Goal: Transaction & Acquisition: Purchase product/service

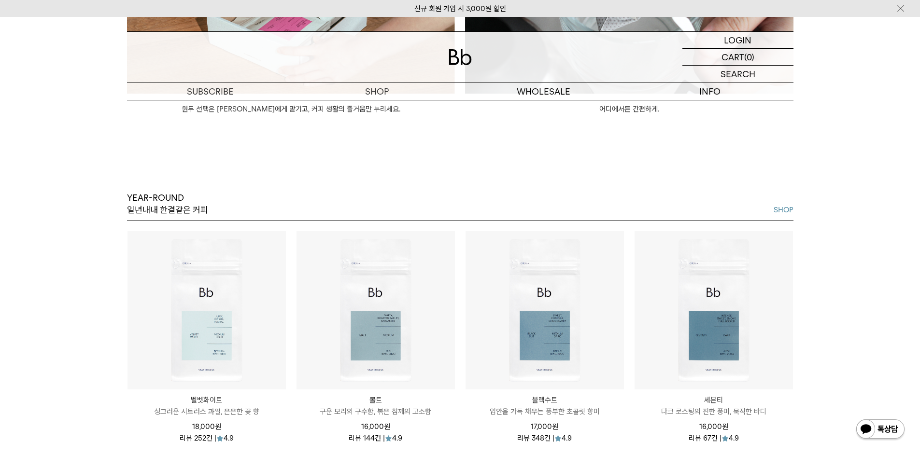
scroll to position [1111, 0]
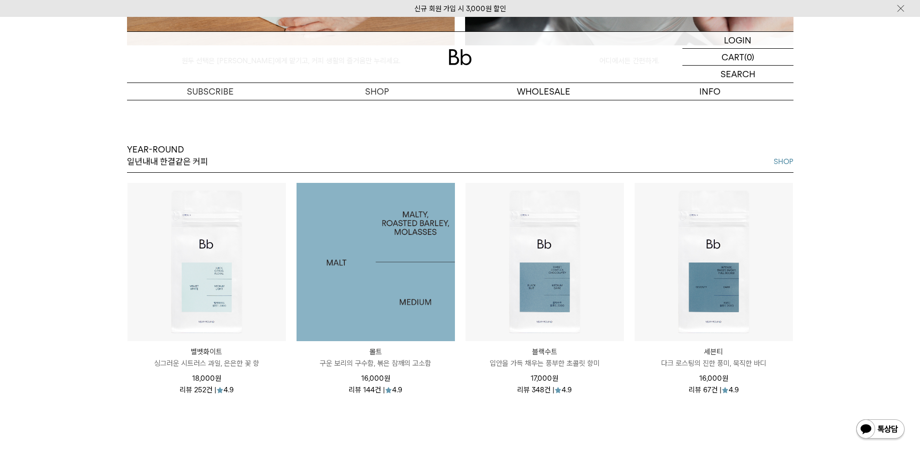
click at [390, 228] on img at bounding box center [376, 262] width 158 height 158
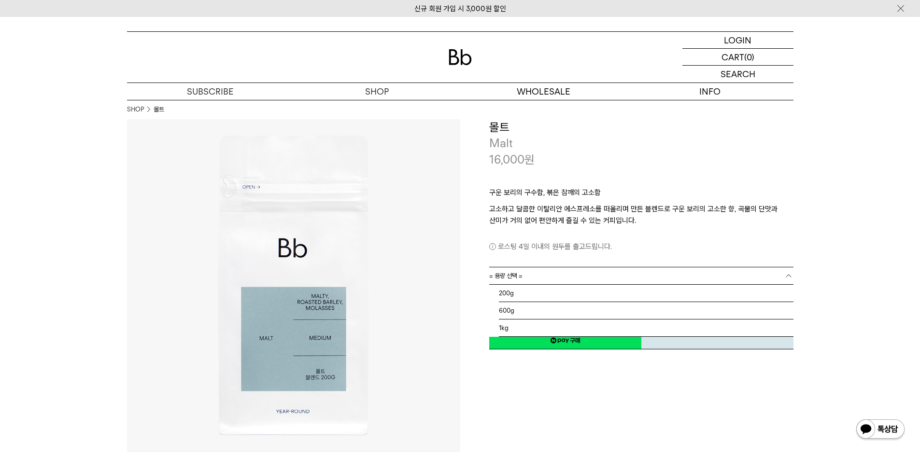
click at [791, 273] on b at bounding box center [789, 276] width 10 height 10
click at [779, 293] on li "200g" at bounding box center [646, 293] width 295 height 17
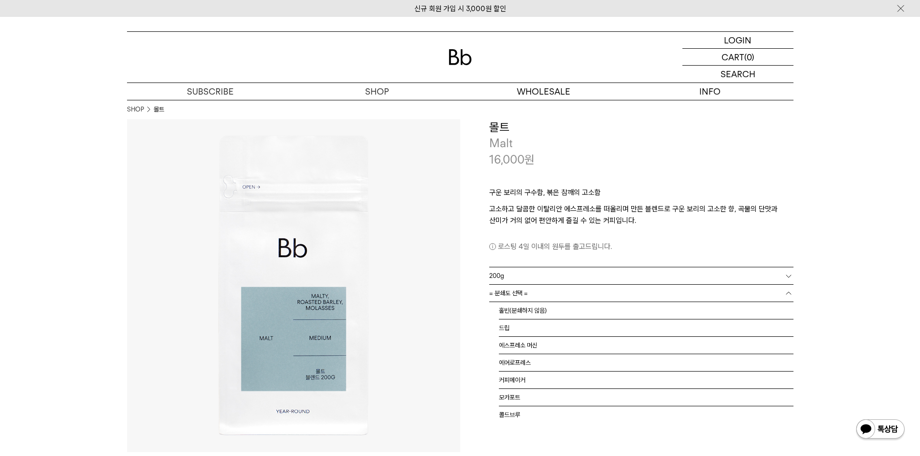
click at [779, 293] on link "= 분쇄도 선택 =" at bounding box center [641, 293] width 304 height 17
click at [766, 323] on li "드립" at bounding box center [646, 328] width 295 height 17
